Goal: Information Seeking & Learning: Learn about a topic

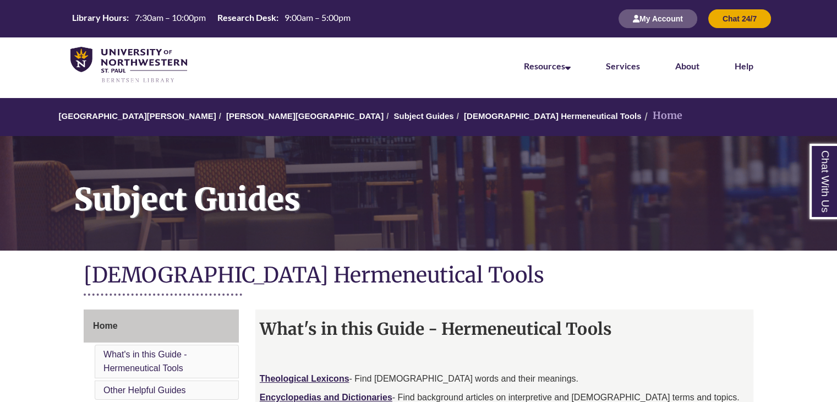
scroll to position [220, 0]
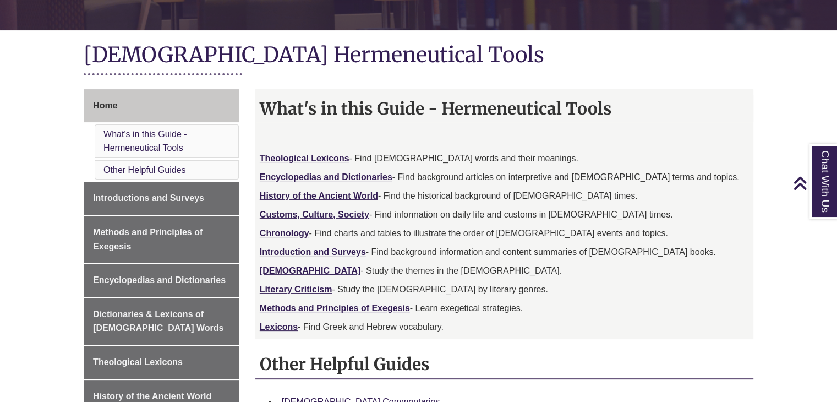
click at [336, 222] on div "Theological Lexicons - Find Bible words and their meanings. Encyclopedias and D…" at bounding box center [504, 236] width 489 height 206
click at [333, 216] on strong "Customs, Culture, Society" at bounding box center [315, 214] width 110 height 9
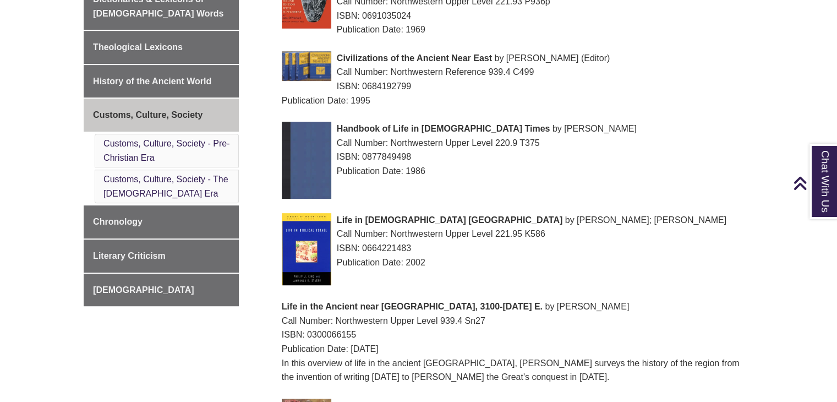
scroll to position [275, 0]
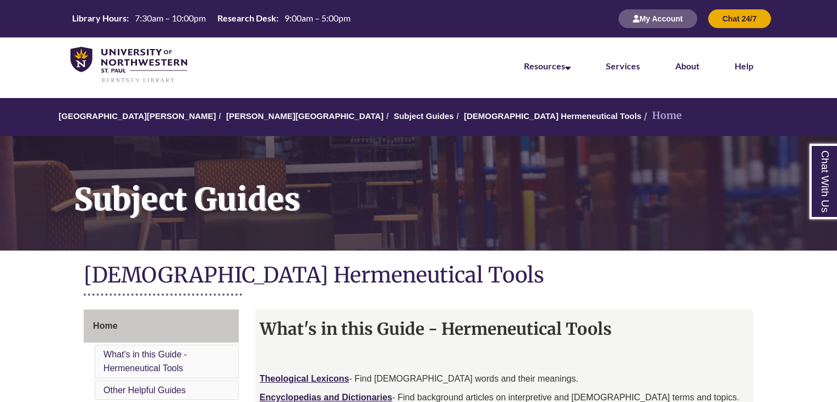
scroll to position [220, 0]
